Goal: Navigation & Orientation: Find specific page/section

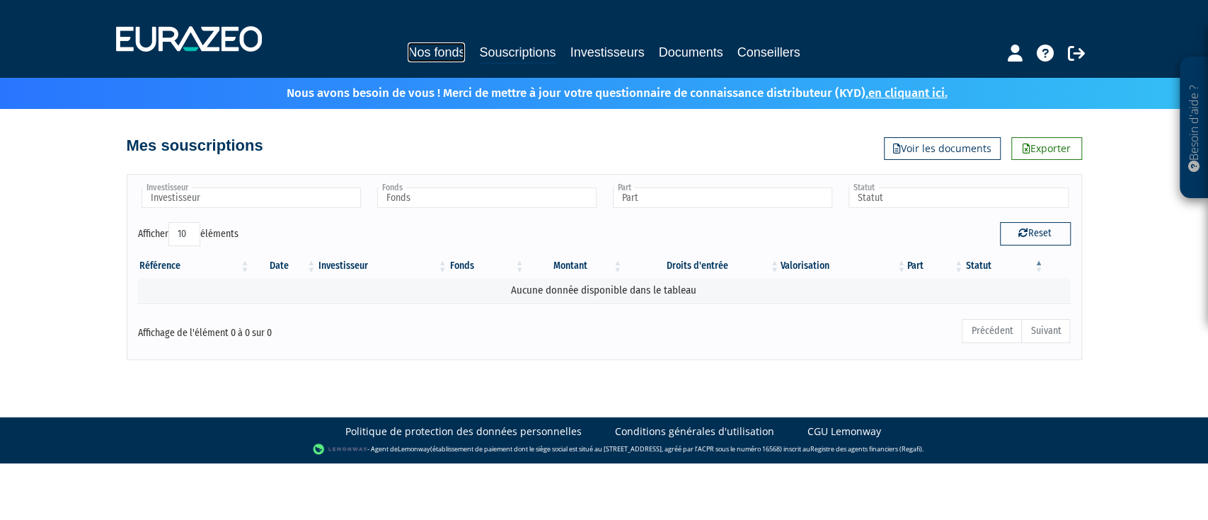
click at [440, 51] on link "Nos fonds" at bounding box center [436, 52] width 57 height 20
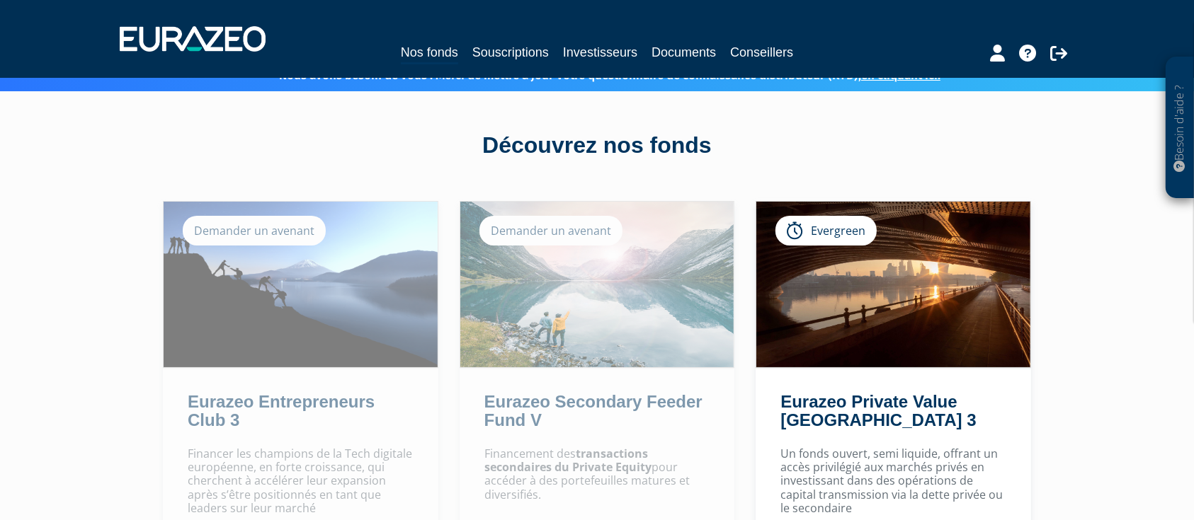
scroll to position [16, 0]
